Goal: Use online tool/utility: Utilize a website feature to perform a specific function

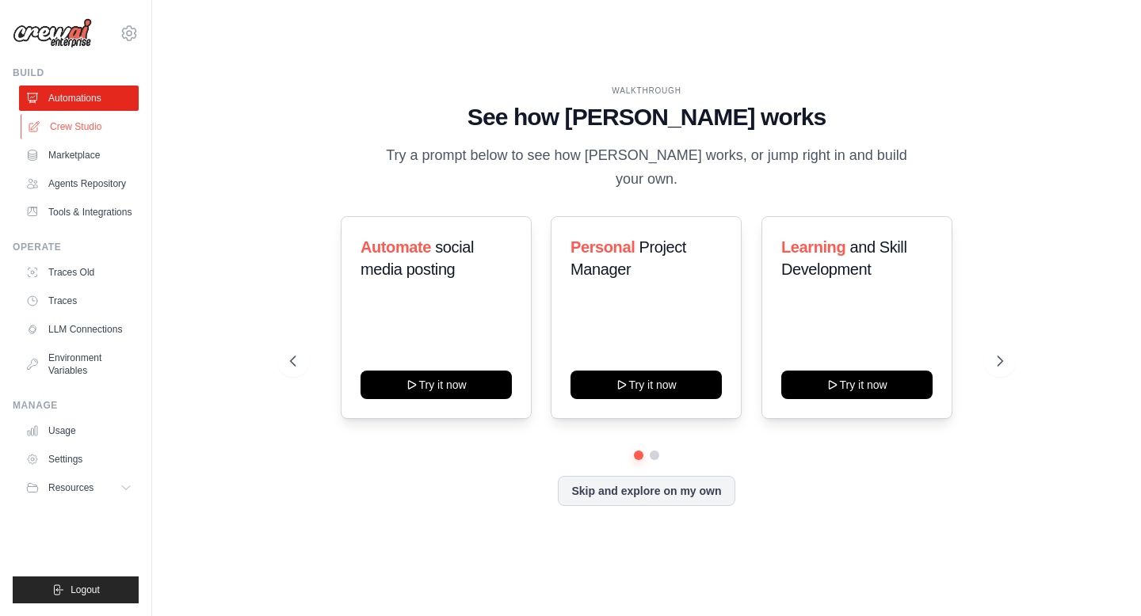
click at [69, 132] on link "Crew Studio" at bounding box center [81, 126] width 120 height 25
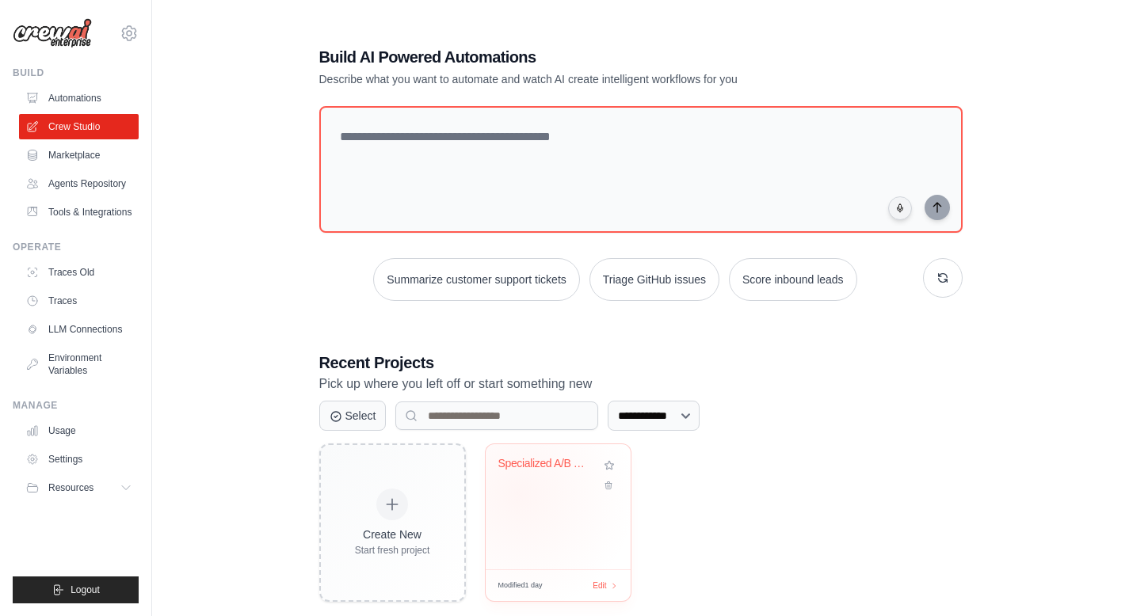
click at [518, 495] on div "Specialized A/B Testing Social Medi..." at bounding box center [558, 506] width 145 height 125
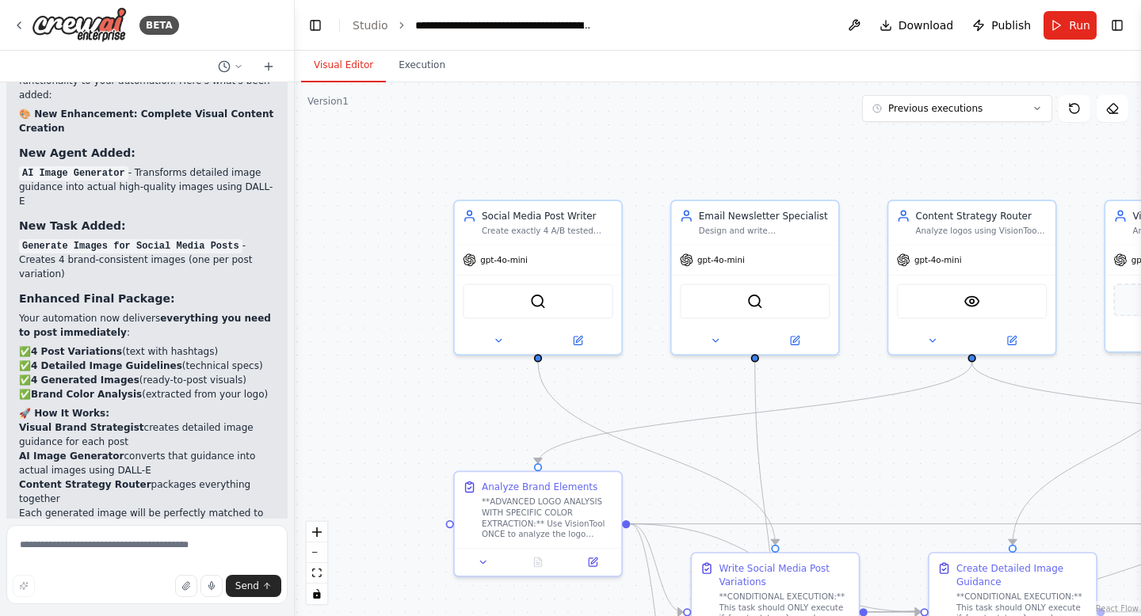
scroll to position [95214, 0]
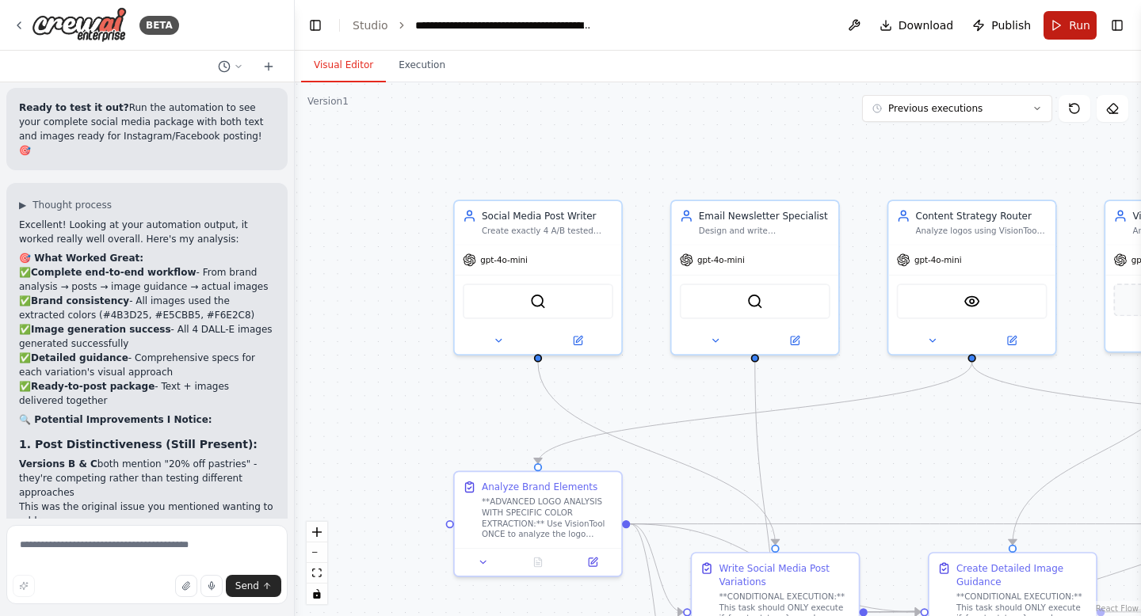
click at [1072, 24] on span "Run" at bounding box center [1078, 25] width 21 height 16
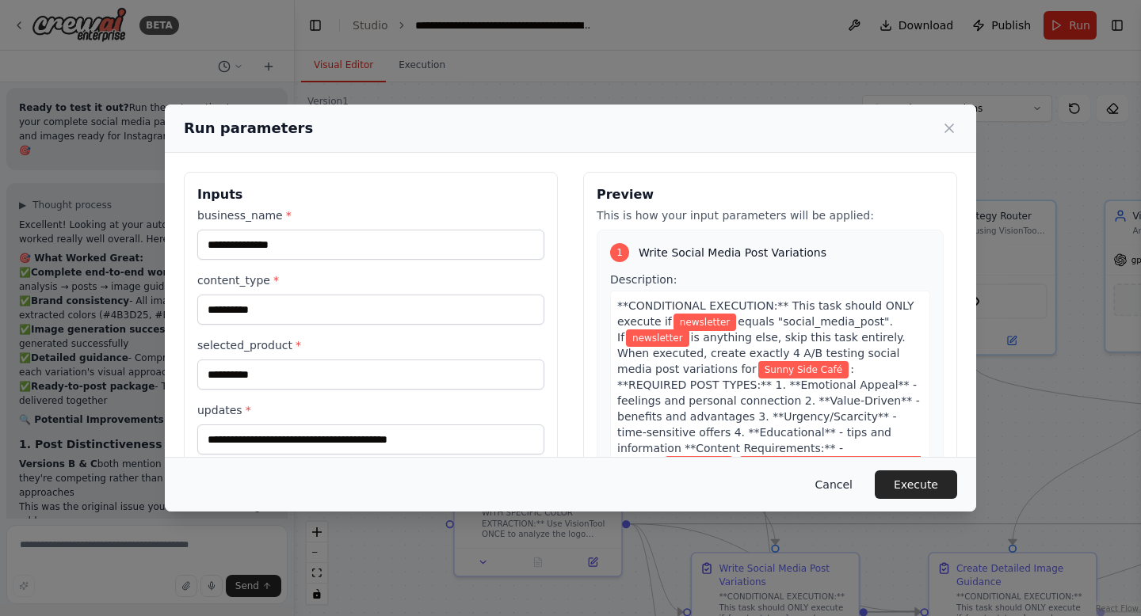
click at [844, 478] on button "Cancel" at bounding box center [833, 484] width 63 height 29
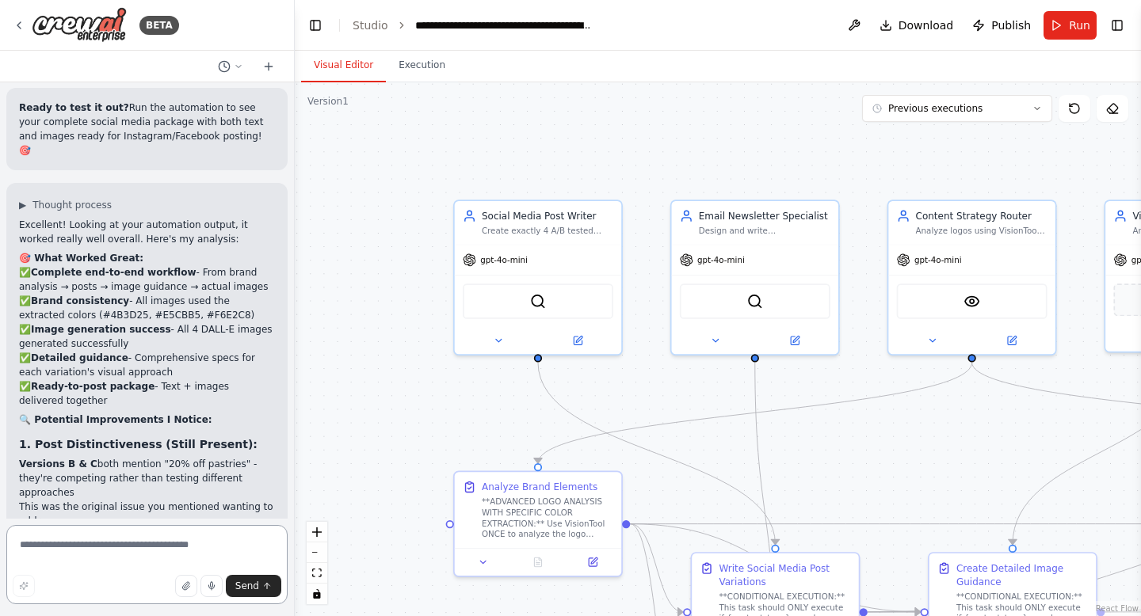
click at [92, 536] on textarea at bounding box center [146, 564] width 281 height 79
click at [205, 553] on textarea "**********" at bounding box center [146, 564] width 281 height 79
click at [211, 549] on textarea "**********" at bounding box center [146, 564] width 281 height 79
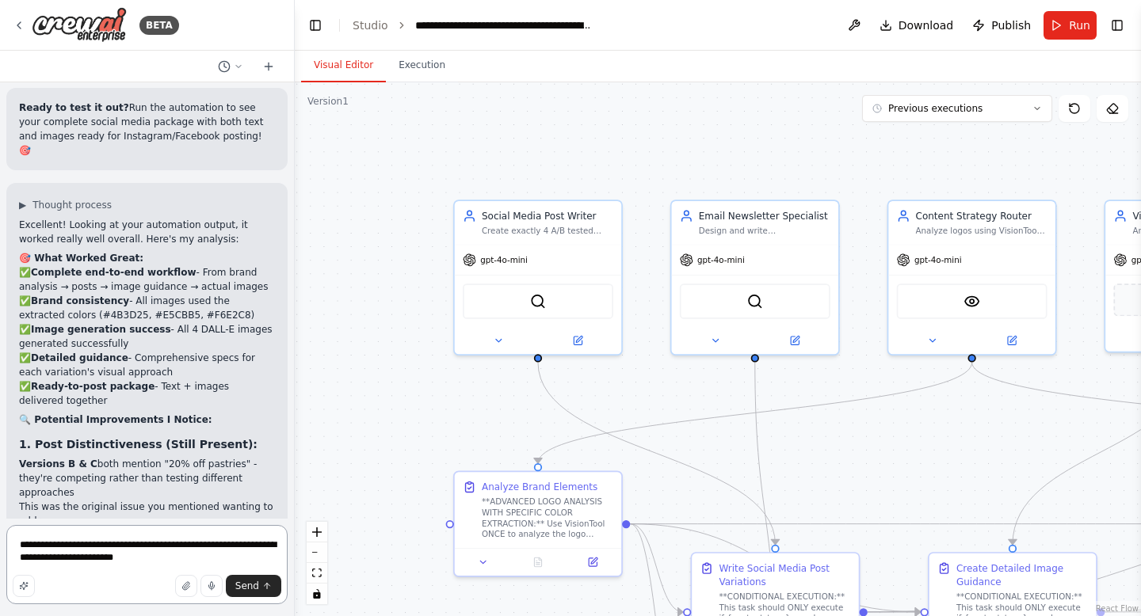
click at [245, 556] on textarea "**********" at bounding box center [146, 564] width 281 height 79
type textarea "**********"
click at [262, 585] on icon "submit" at bounding box center [267, 586] width 10 height 10
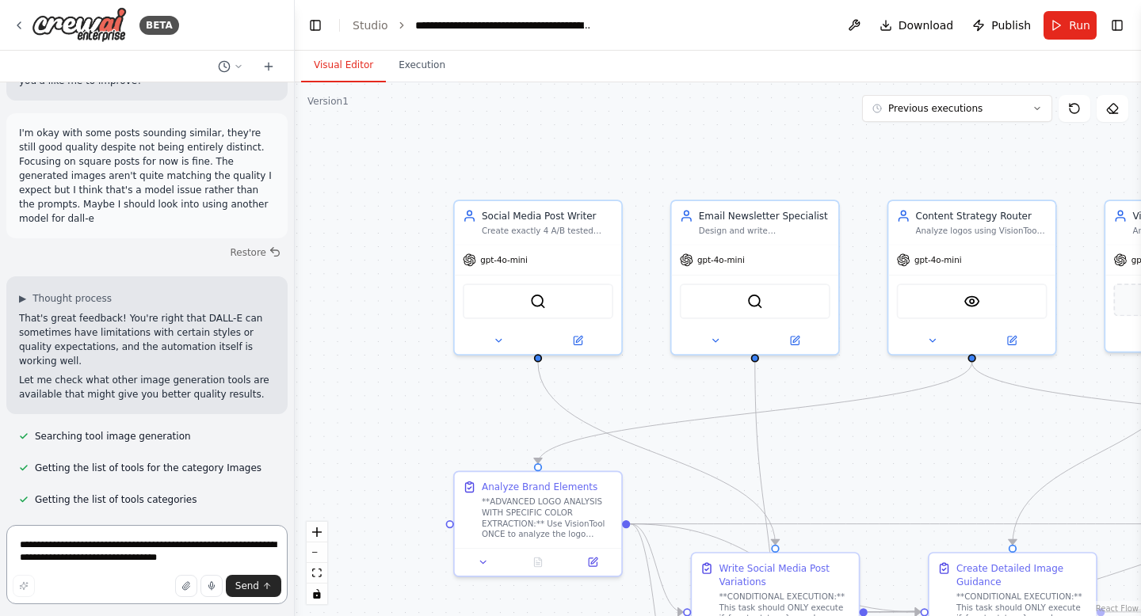
scroll to position [96038, 0]
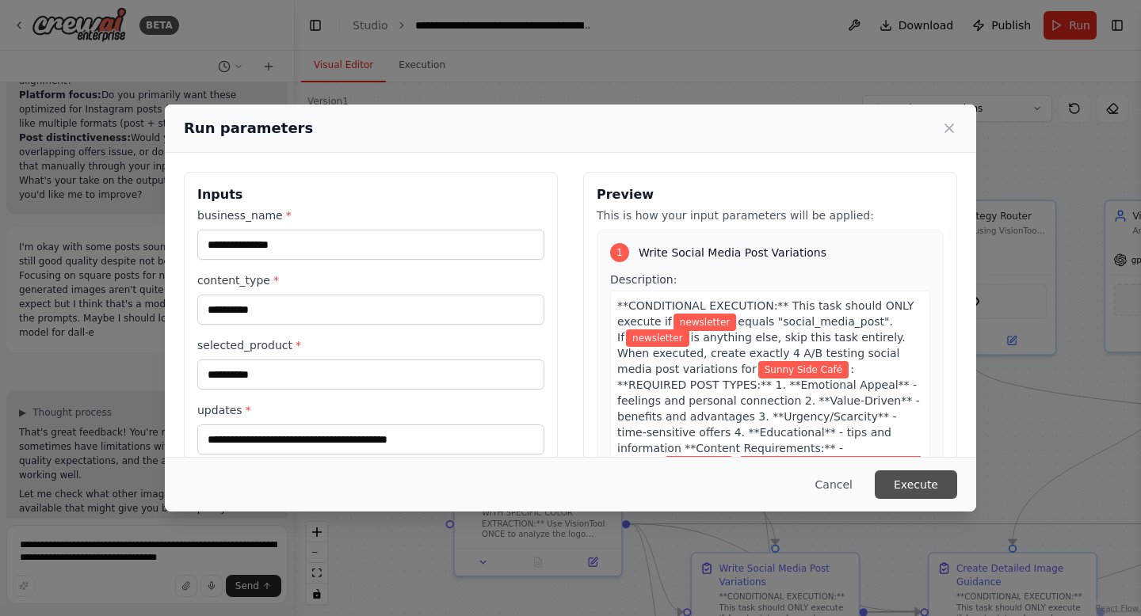
drag, startPoint x: 958, startPoint y: 494, endPoint x: 946, endPoint y: 483, distance: 16.8
click at [946, 483] on div "Cancel Execute" at bounding box center [570, 484] width 811 height 55
click at [946, 483] on button "Execute" at bounding box center [915, 484] width 82 height 29
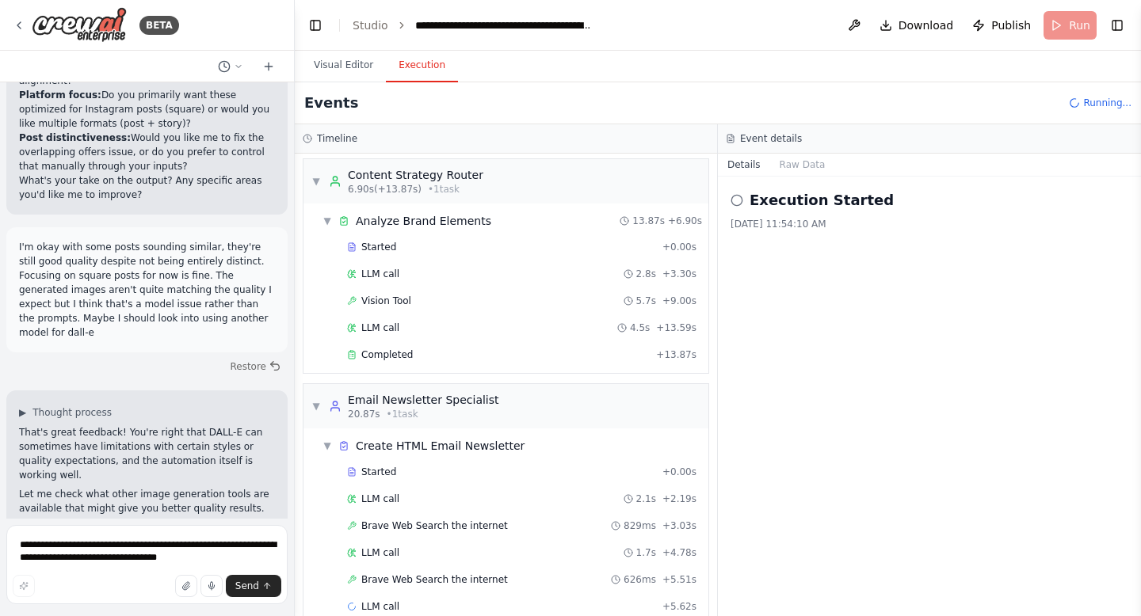
scroll to position [30, 0]
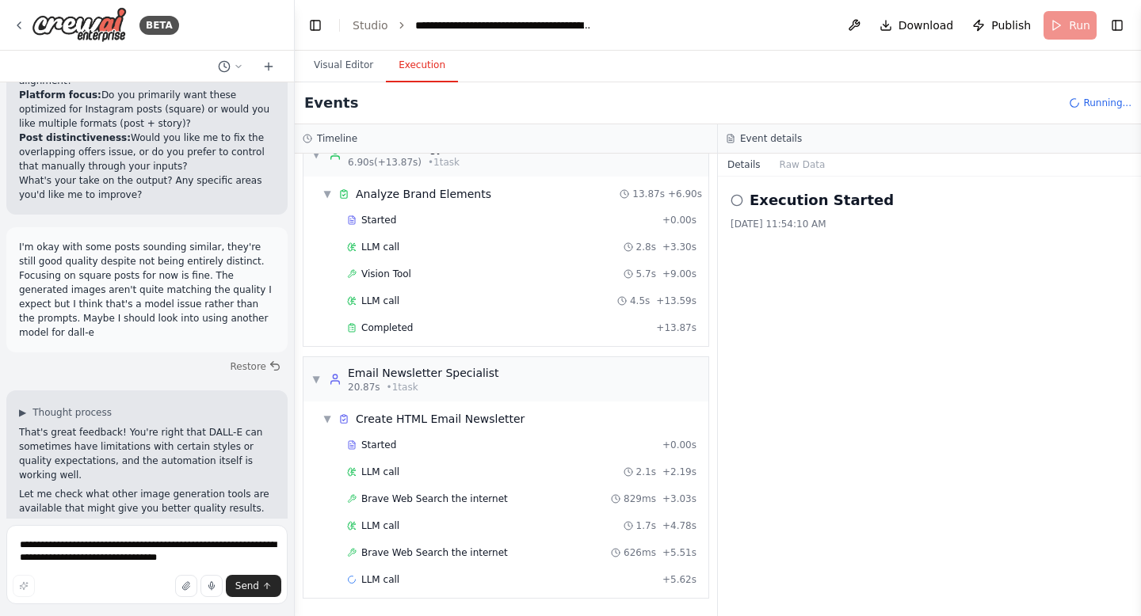
click at [664, 341] on div "Started + 0.00s LLM call 2.8s + 3.30s Vision Tool 5.7s + 9.00s LLM call 4.5s + …" at bounding box center [512, 275] width 392 height 135
click at [664, 330] on span "+ 13.87s" at bounding box center [676, 328] width 40 height 13
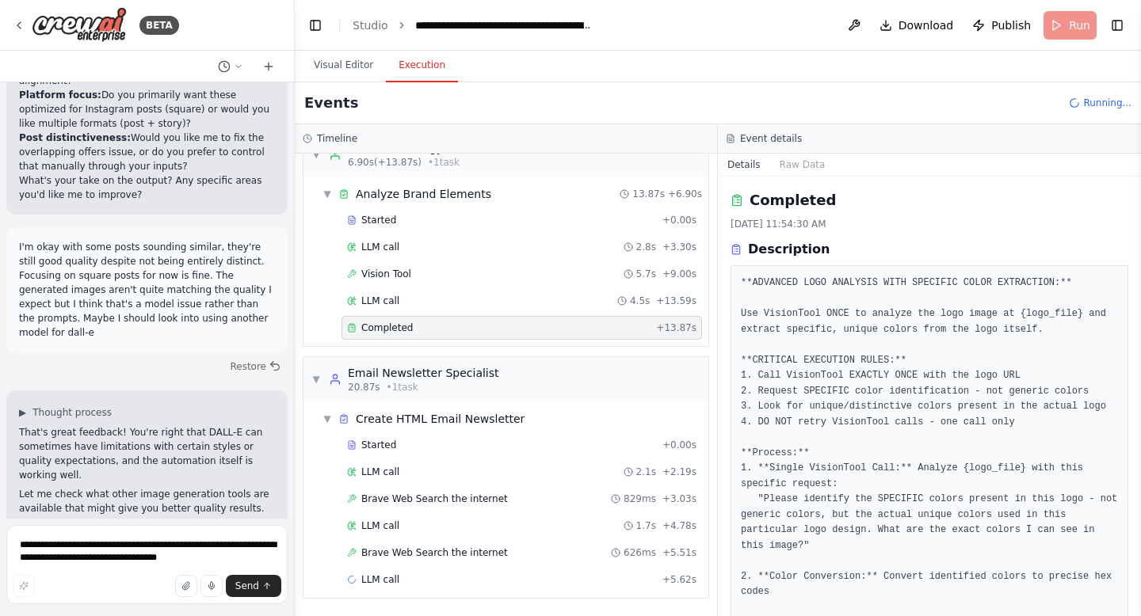
scroll to position [464, 0]
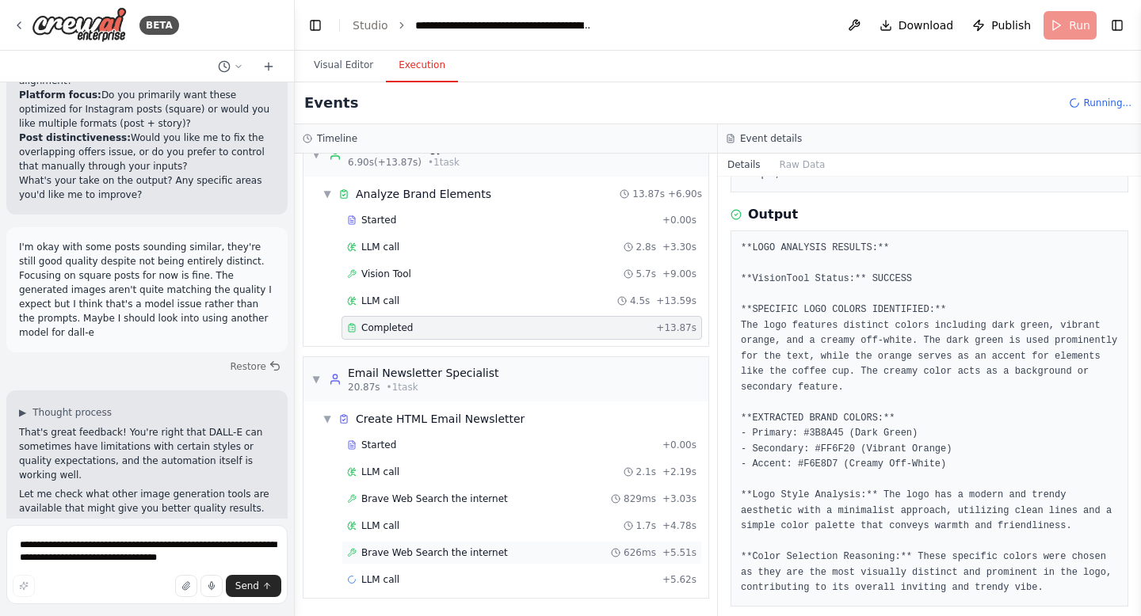
click at [451, 546] on div "Brave Web Search the internet 626ms + 5.51s" at bounding box center [521, 553] width 360 height 24
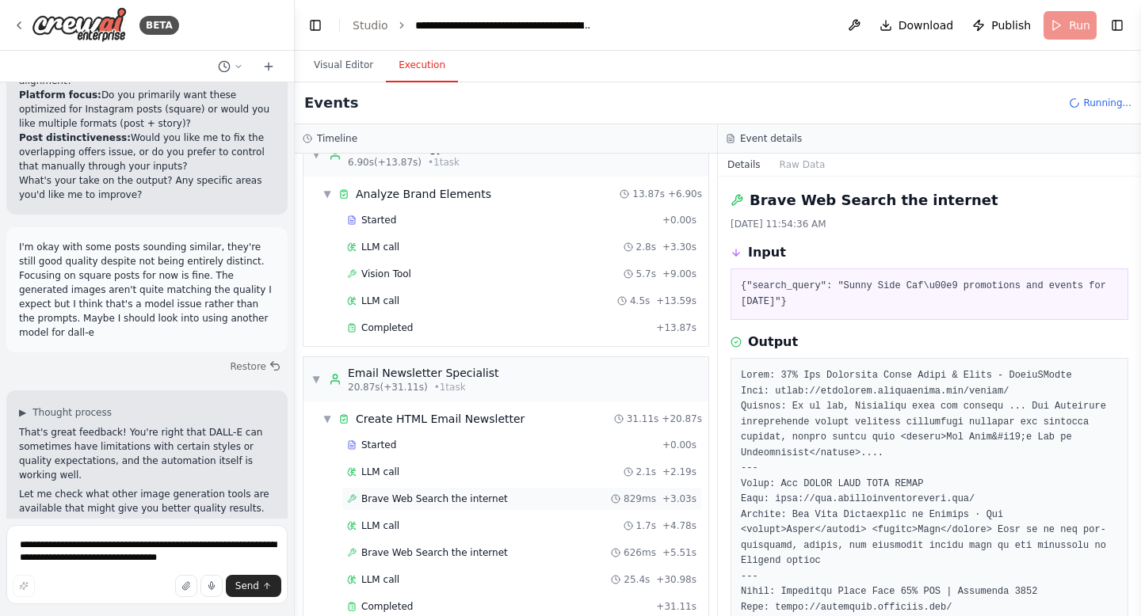
click at [436, 505] on div "Brave Web Search the internet 829ms + 3.03s" at bounding box center [521, 499] width 360 height 24
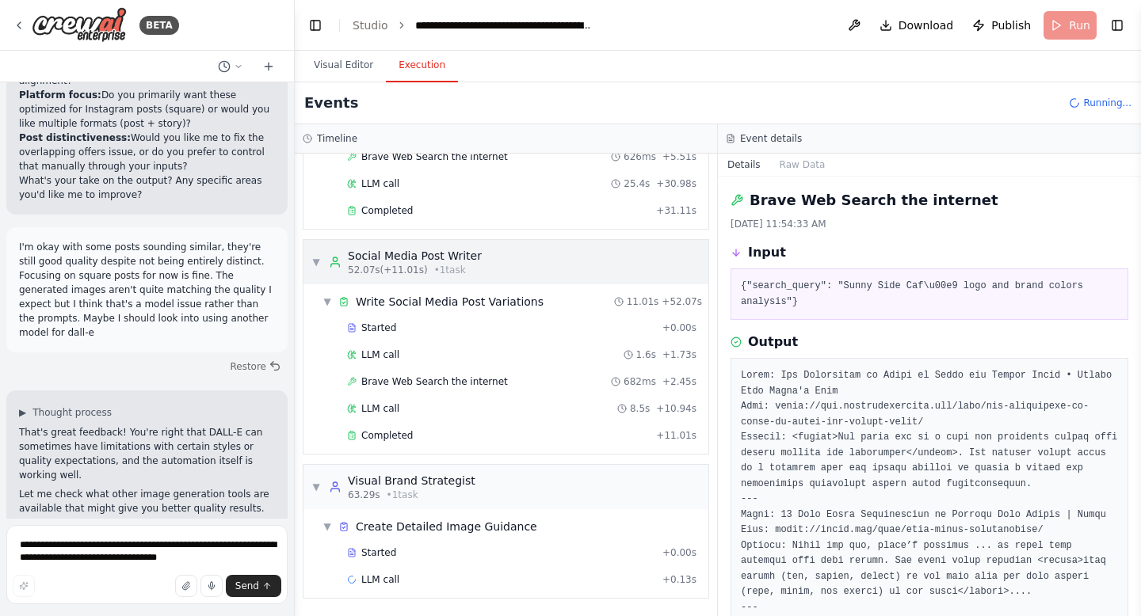
scroll to position [425, 0]
click at [422, 208] on div "Completed" at bounding box center [498, 211] width 303 height 13
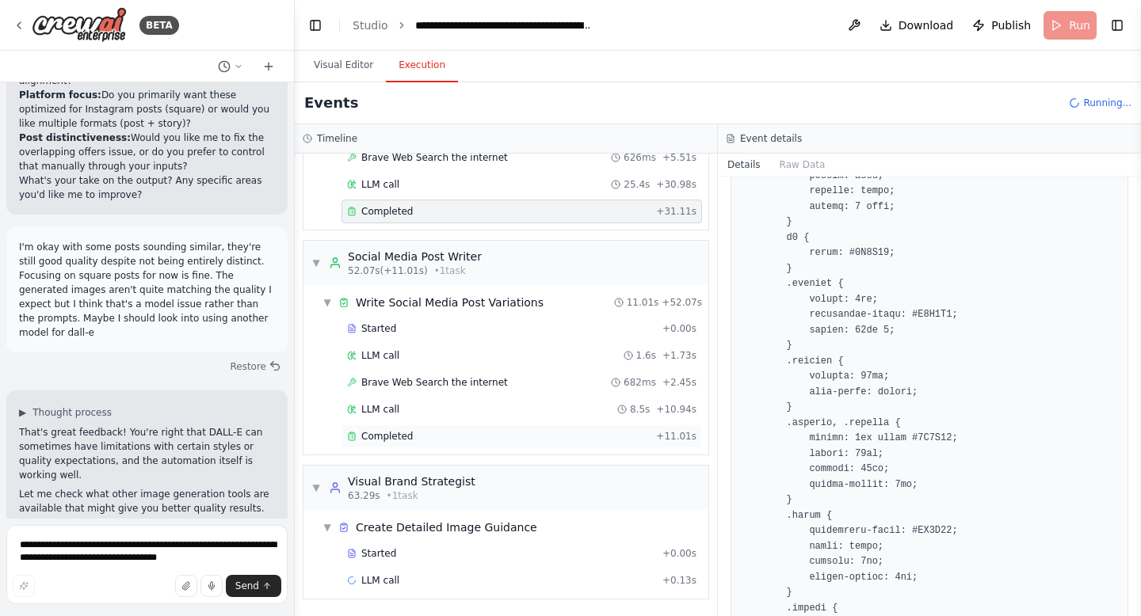
scroll to position [426, 0]
click at [445, 434] on div "Completed" at bounding box center [498, 435] width 303 height 13
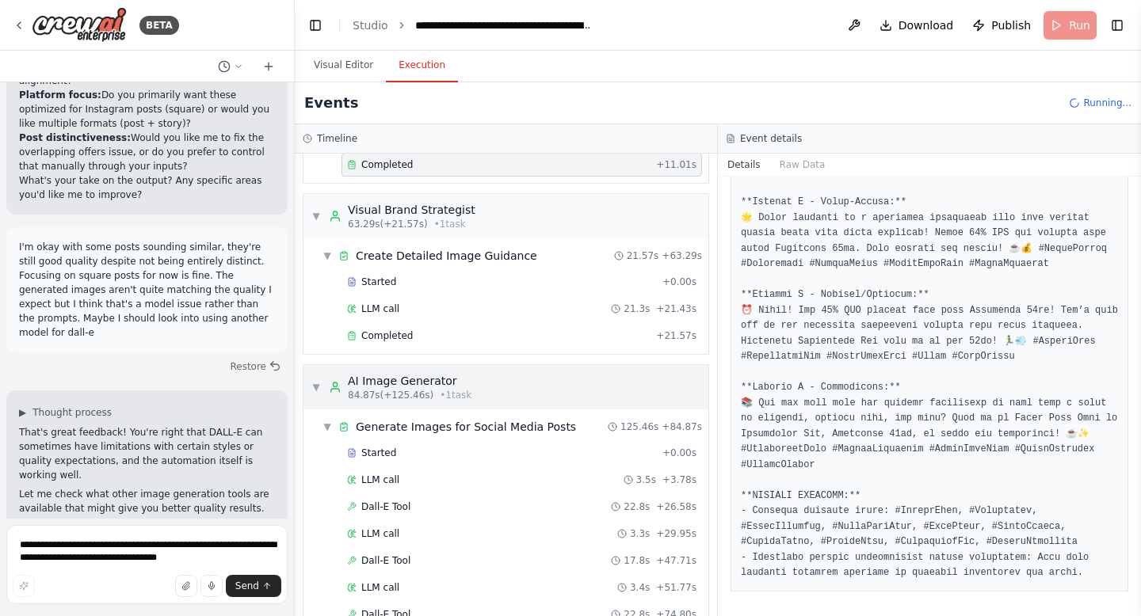
scroll to position [1030, 0]
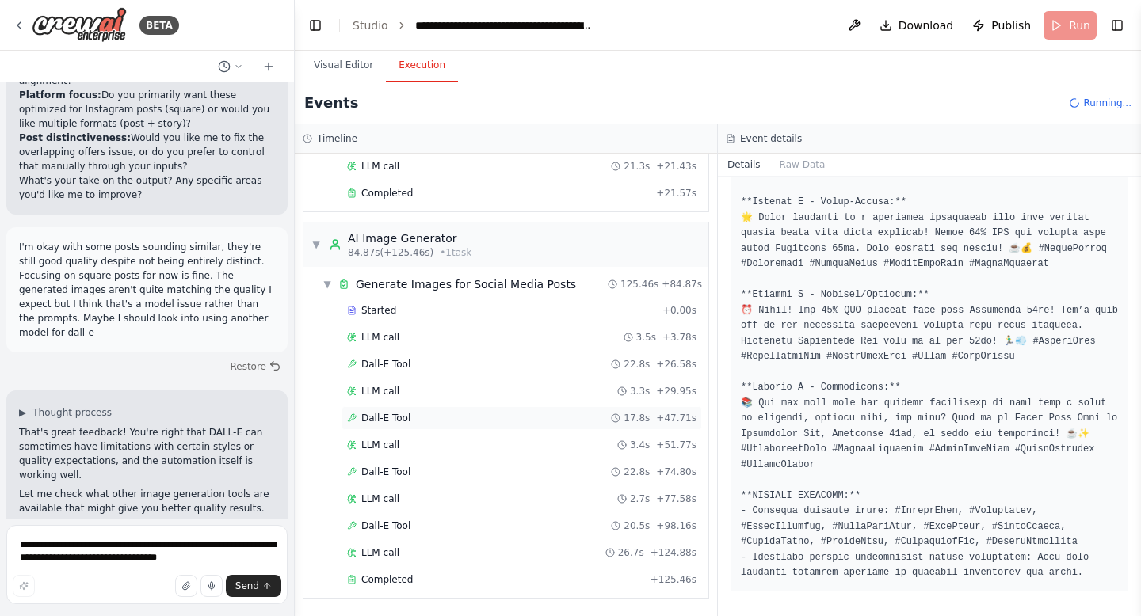
click at [551, 427] on div "Dall-E Tool 17.8s + 47.71s" at bounding box center [521, 418] width 360 height 24
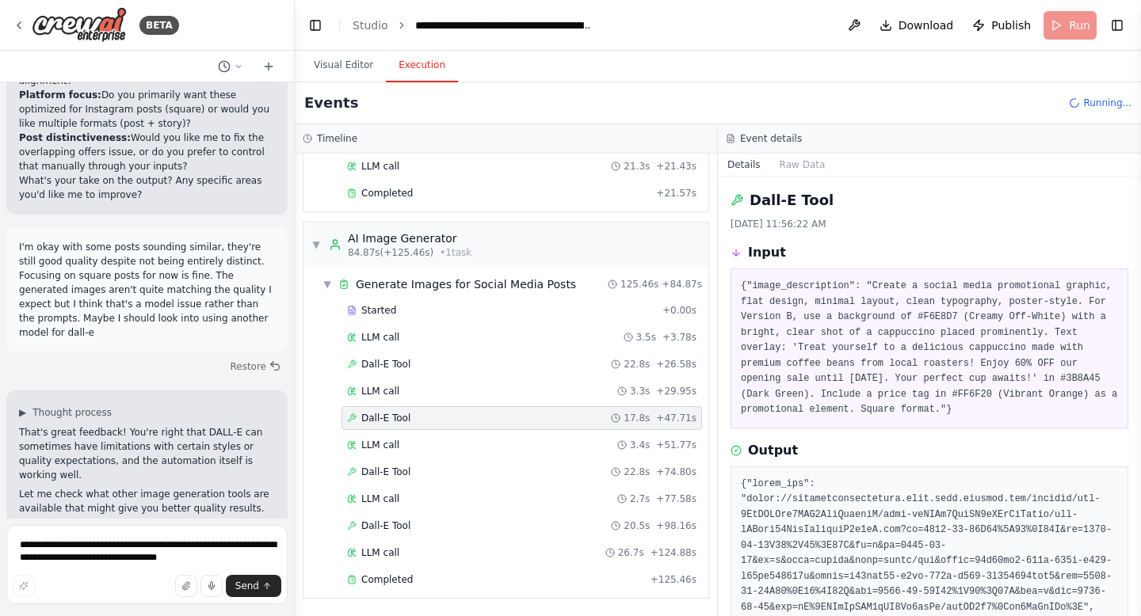
scroll to position [3, 0]
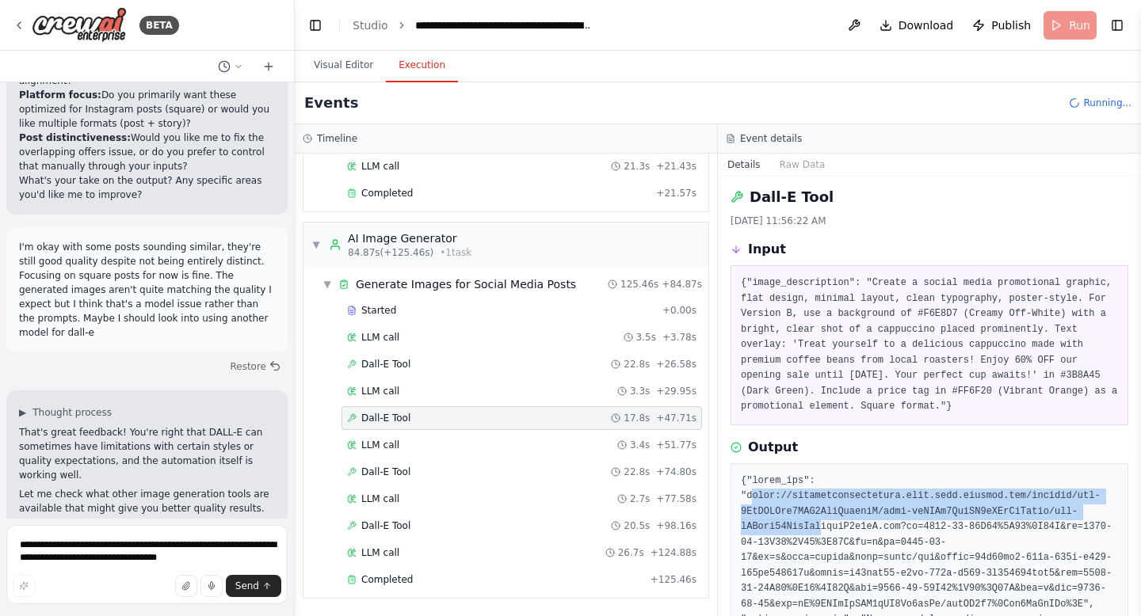
drag, startPoint x: 748, startPoint y: 498, endPoint x: 803, endPoint y: 527, distance: 61.6
click at [803, 527] on pre at bounding box center [929, 628] width 377 height 309
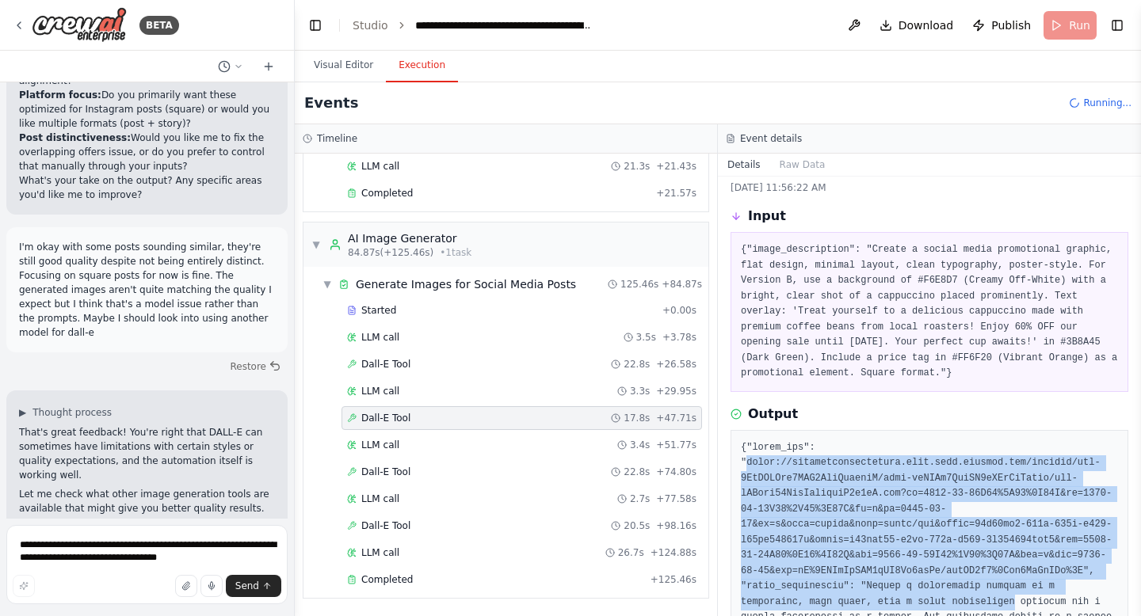
scroll to position [37, 0]
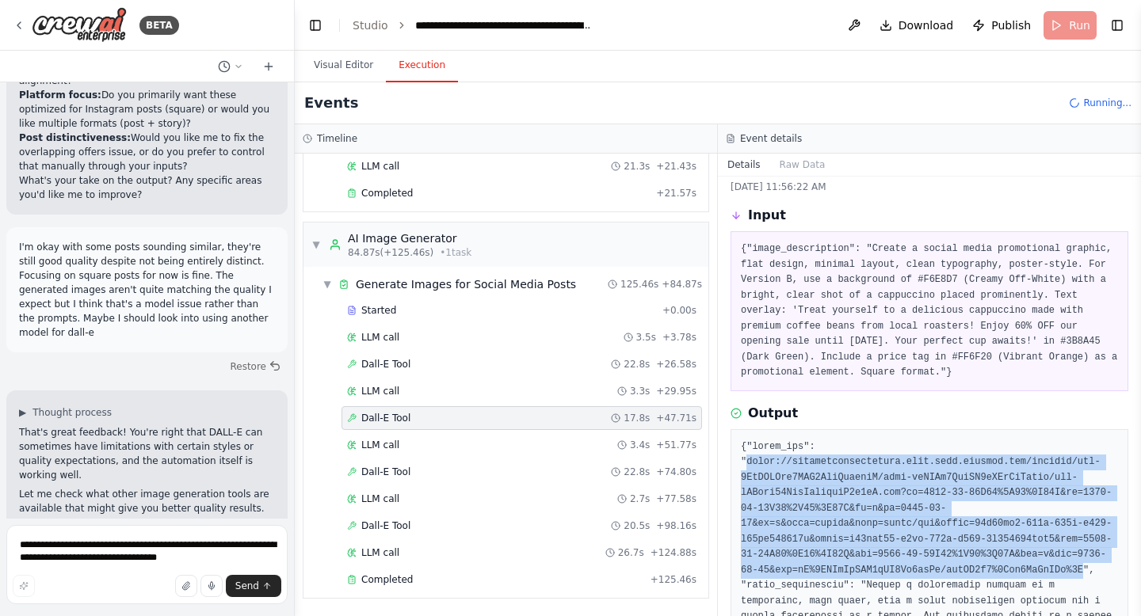
drag, startPoint x: 745, startPoint y: 495, endPoint x: 1040, endPoint y: 569, distance: 303.9
click at [1040, 569] on pre at bounding box center [929, 594] width 377 height 309
